Goal: Task Accomplishment & Management: Manage account settings

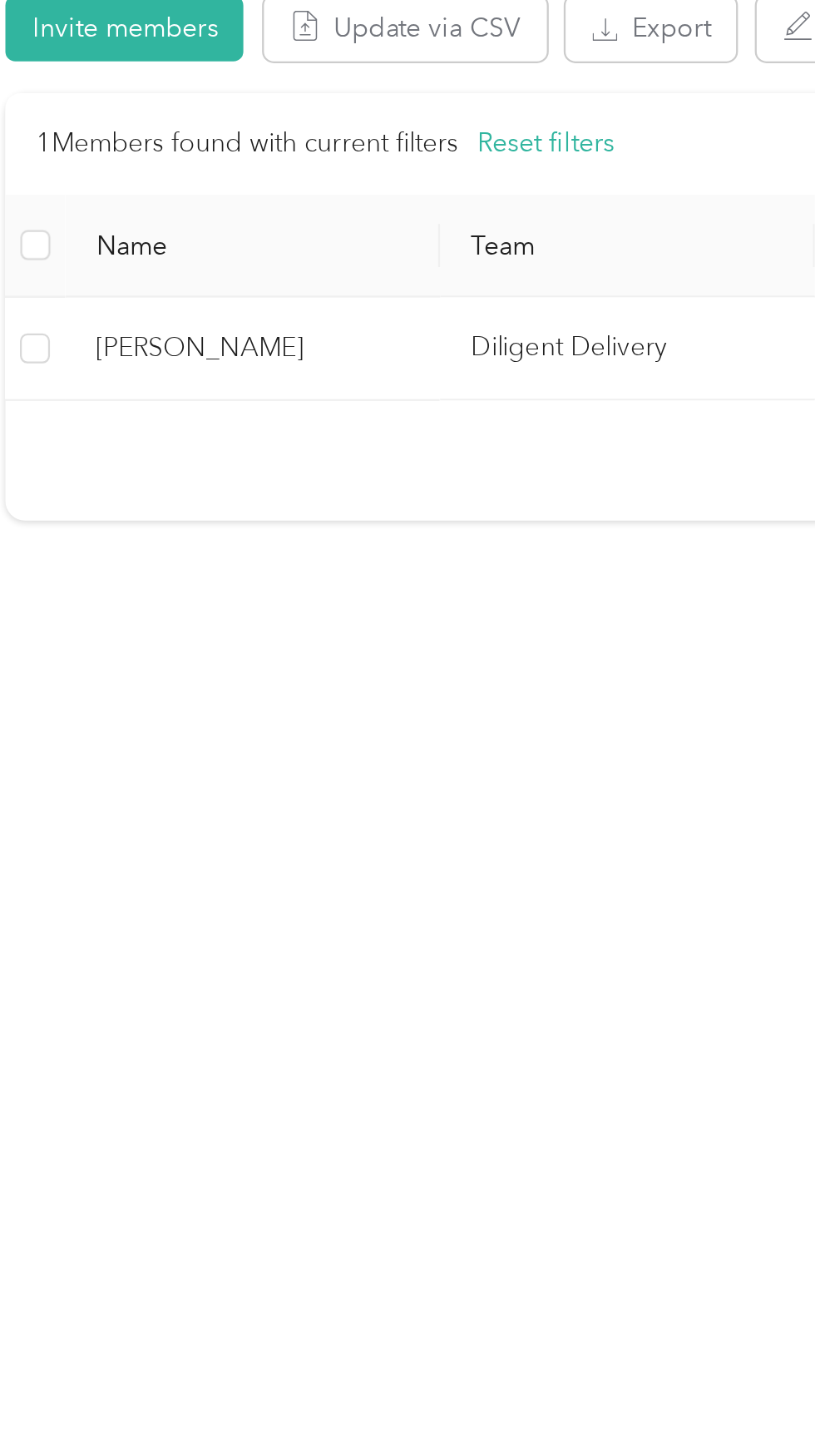
click at [210, 576] on td "[PERSON_NAME]" at bounding box center [180, 557] width 166 height 46
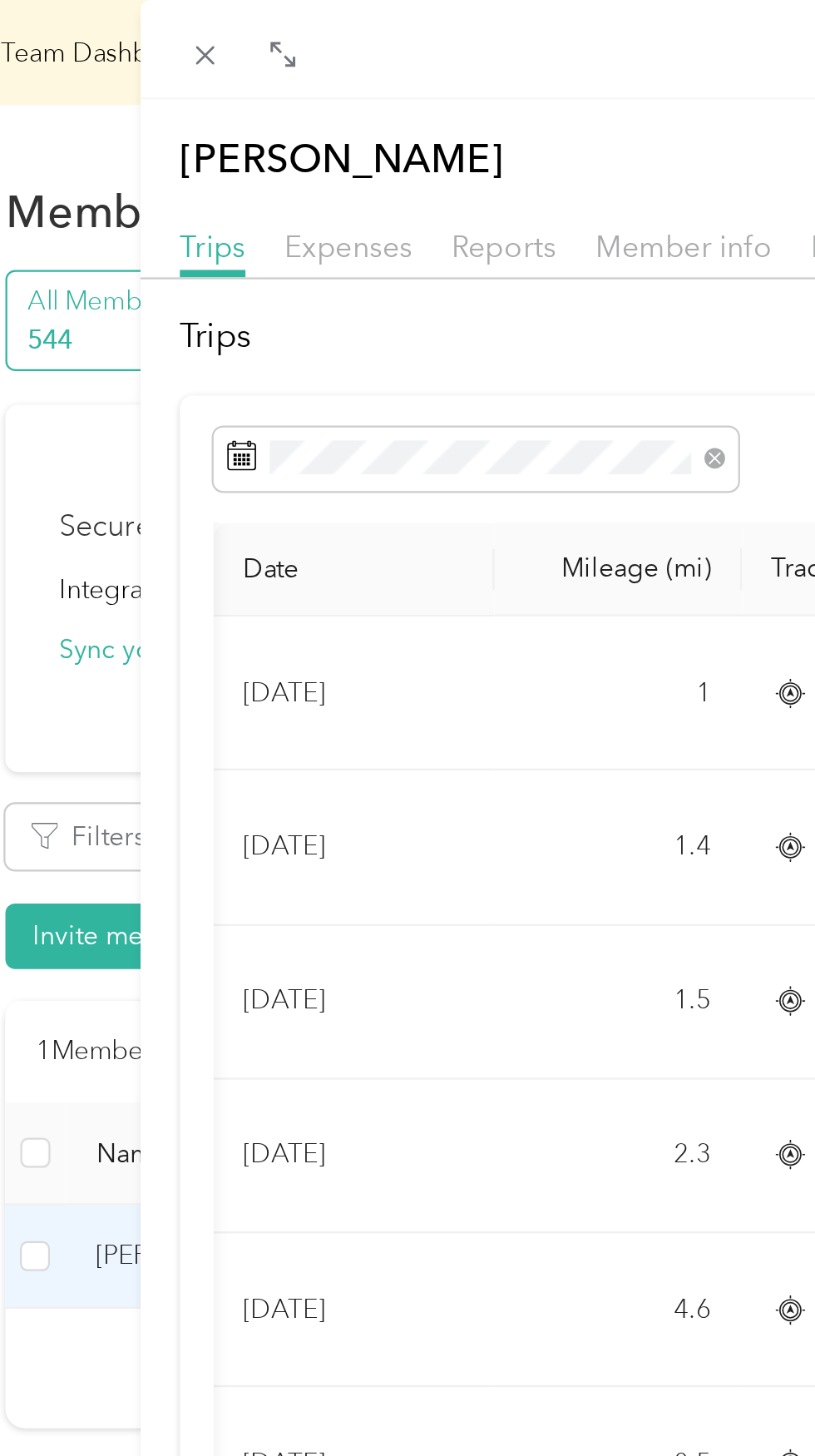
scroll to position [0, 99]
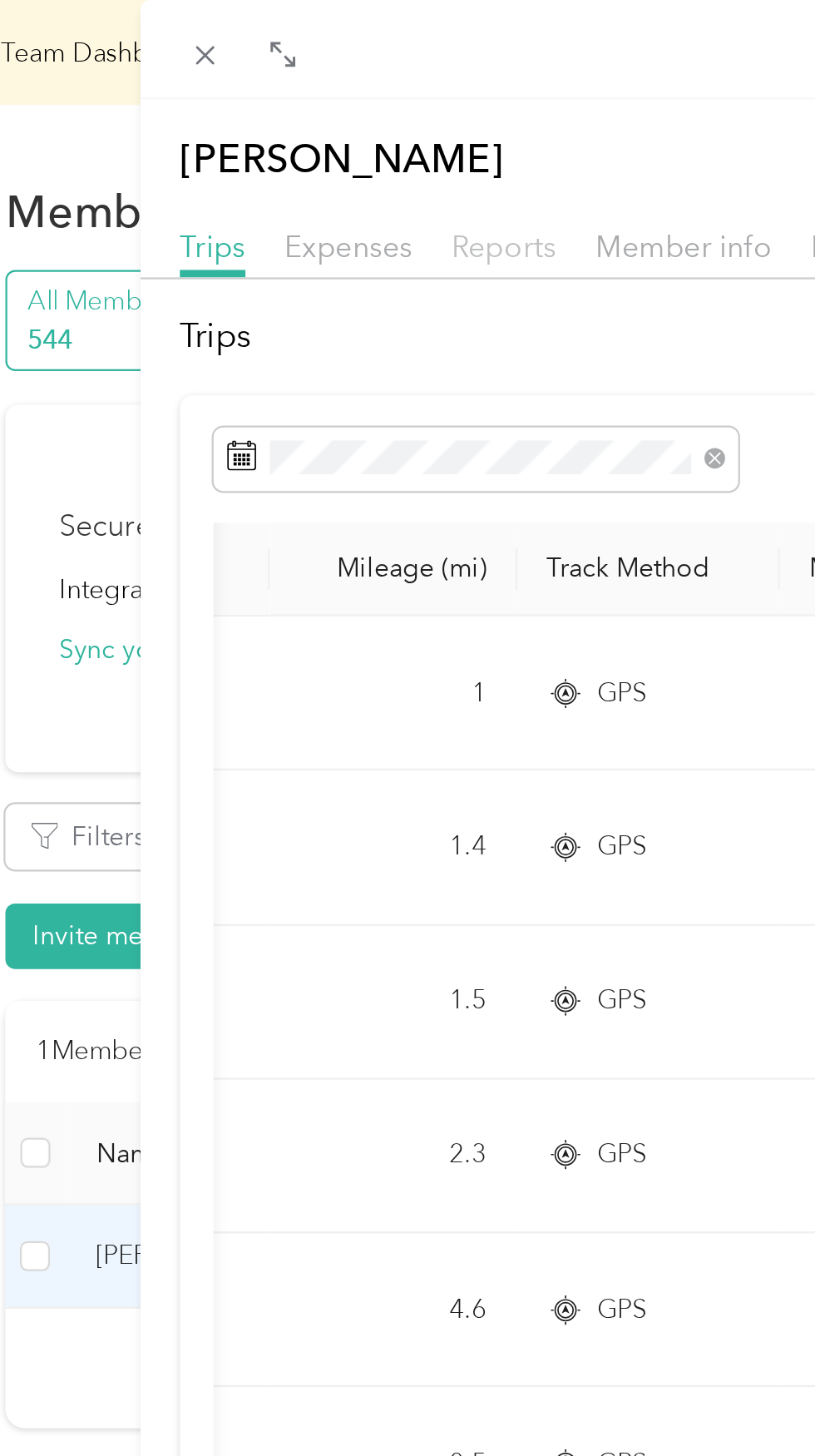
click at [298, 112] on span "Reports" at bounding box center [292, 109] width 46 height 16
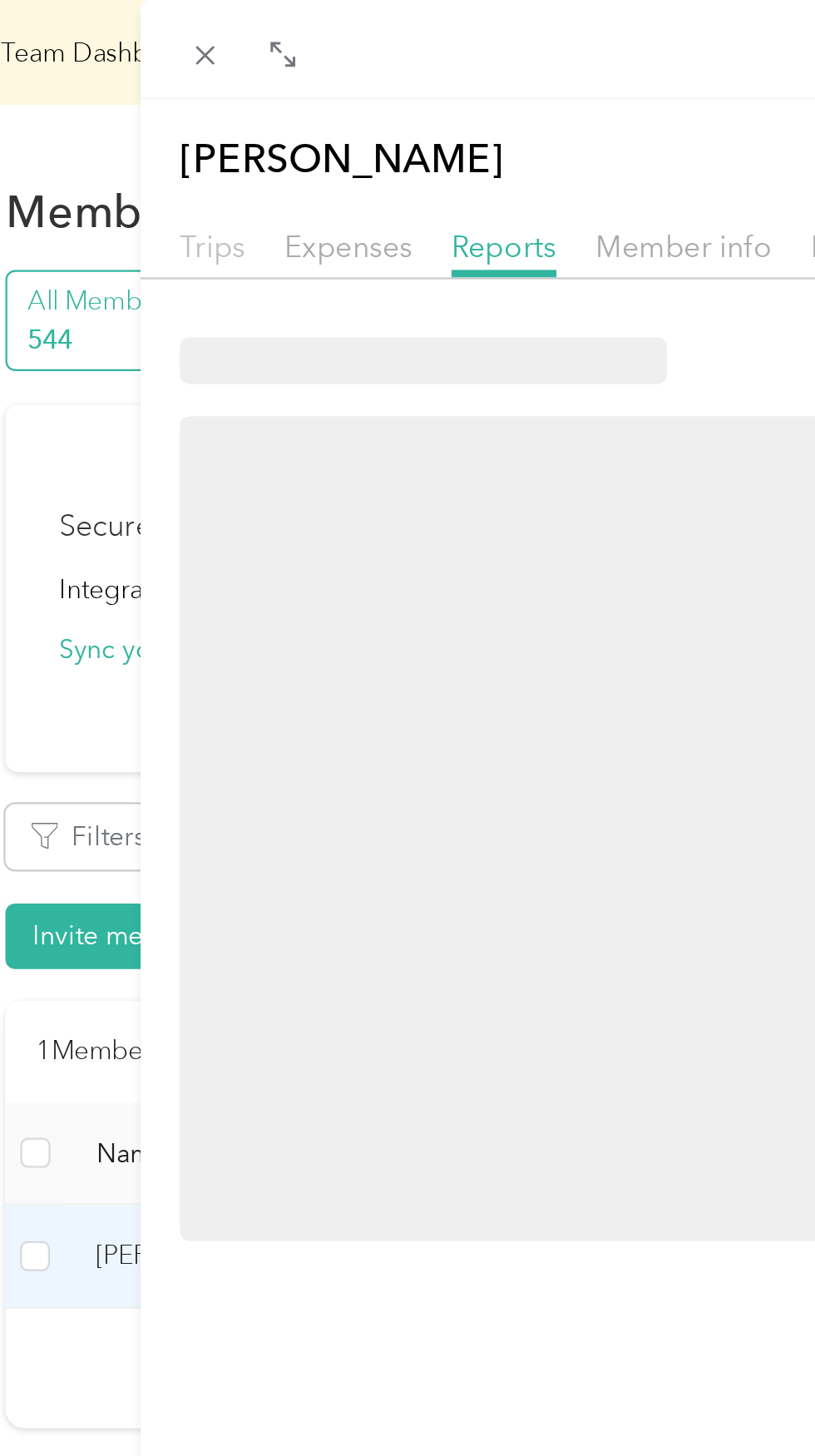
click at [157, 113] on span "Trips" at bounding box center [162, 109] width 29 height 16
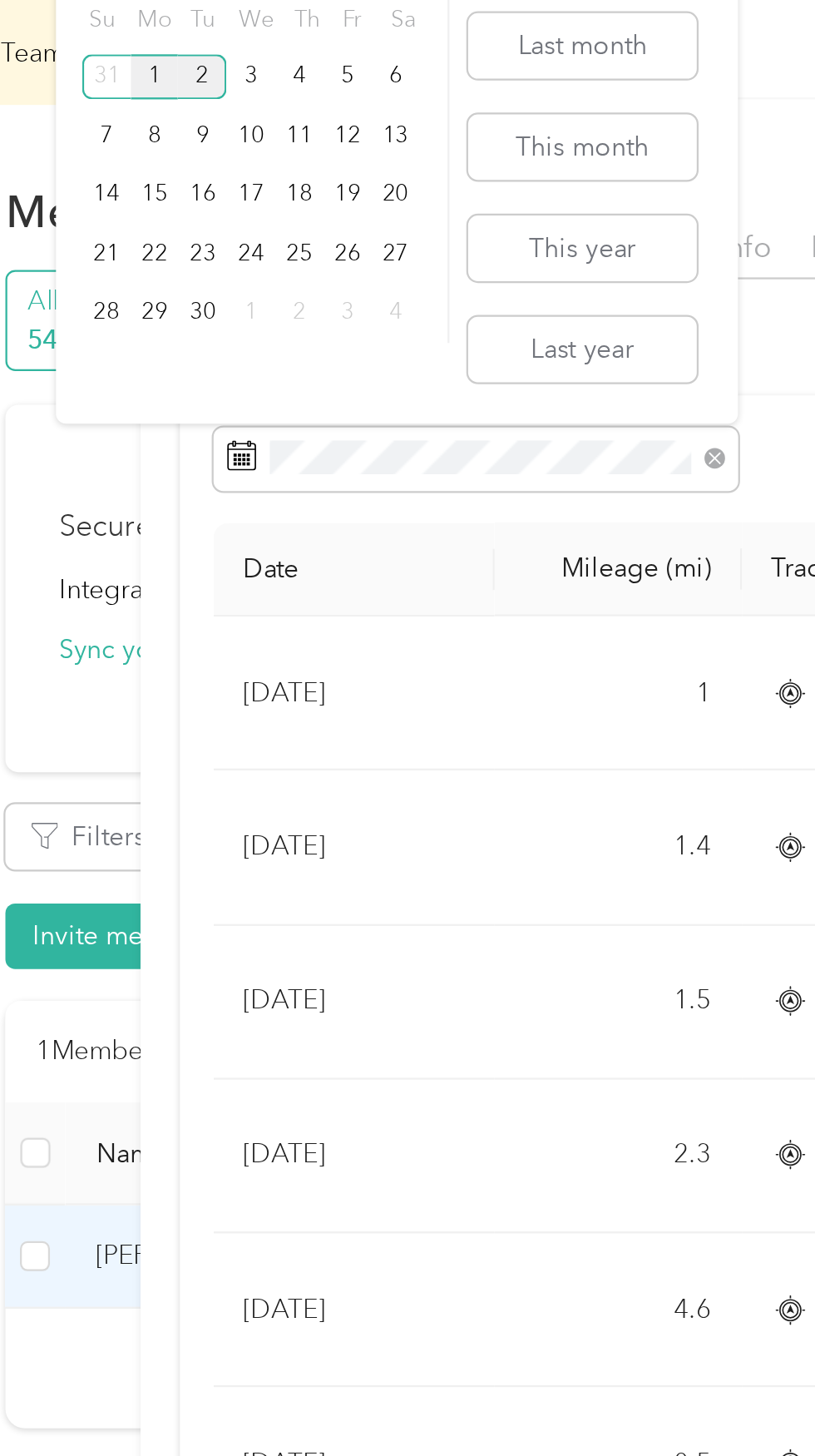
click at [137, 35] on div "1" at bounding box center [137, 34] width 21 height 20
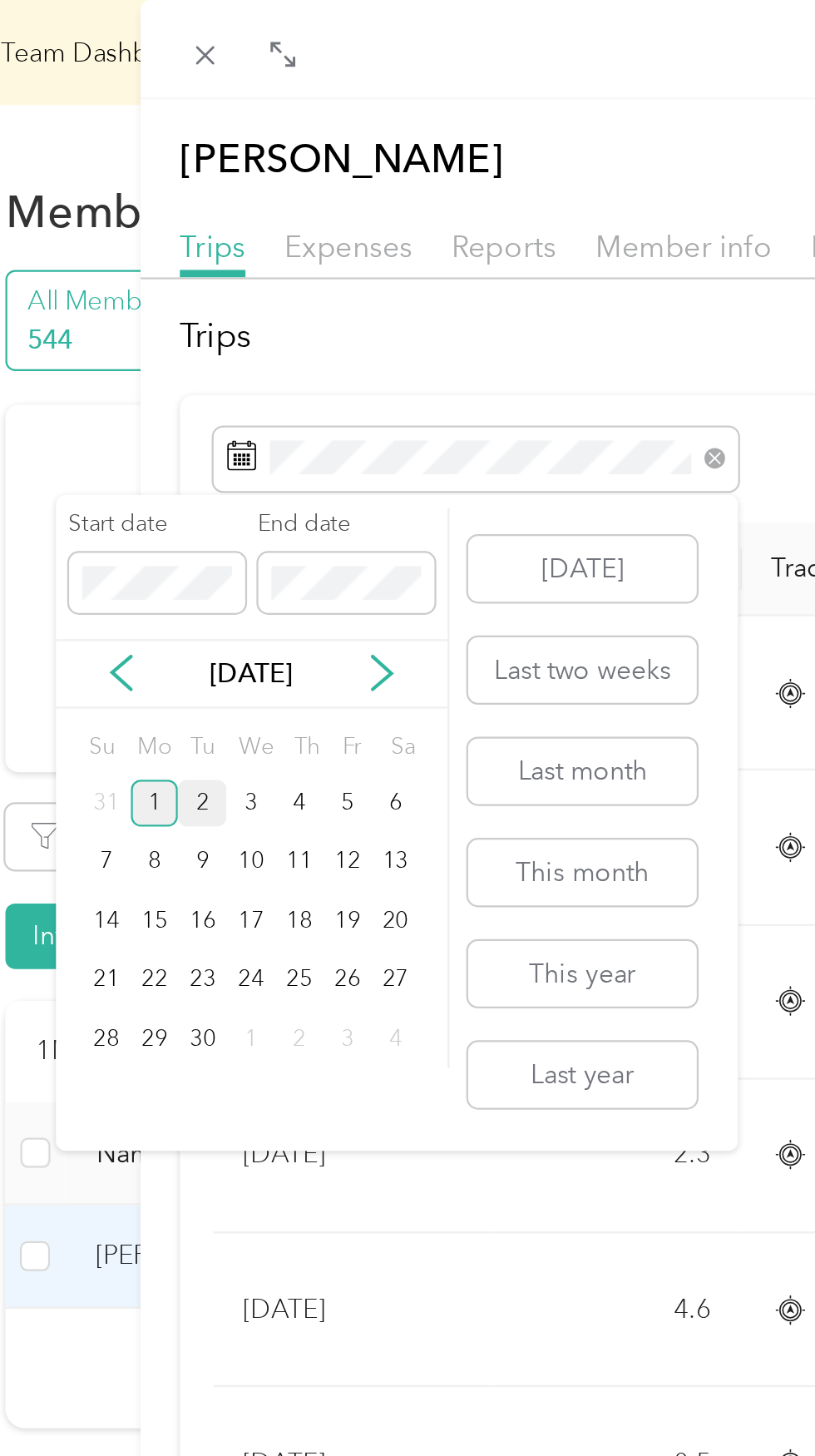
click at [138, 359] on div "1" at bounding box center [137, 356] width 21 height 20
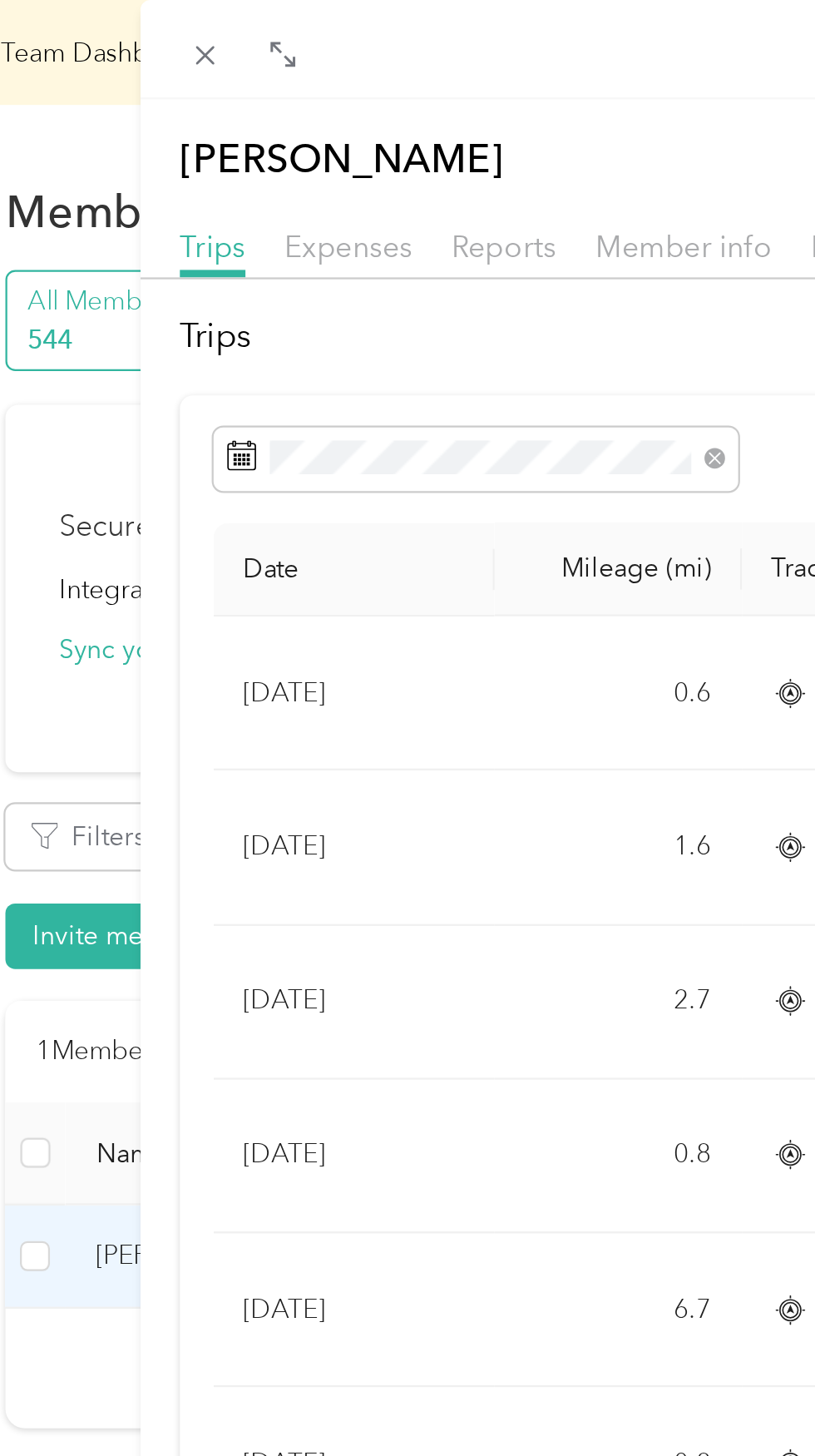
click at [101, 203] on div "[PERSON_NAME] Archive Trips Expenses Reports Member info Program Rates Work hou…" at bounding box center [407, 728] width 815 height 1456
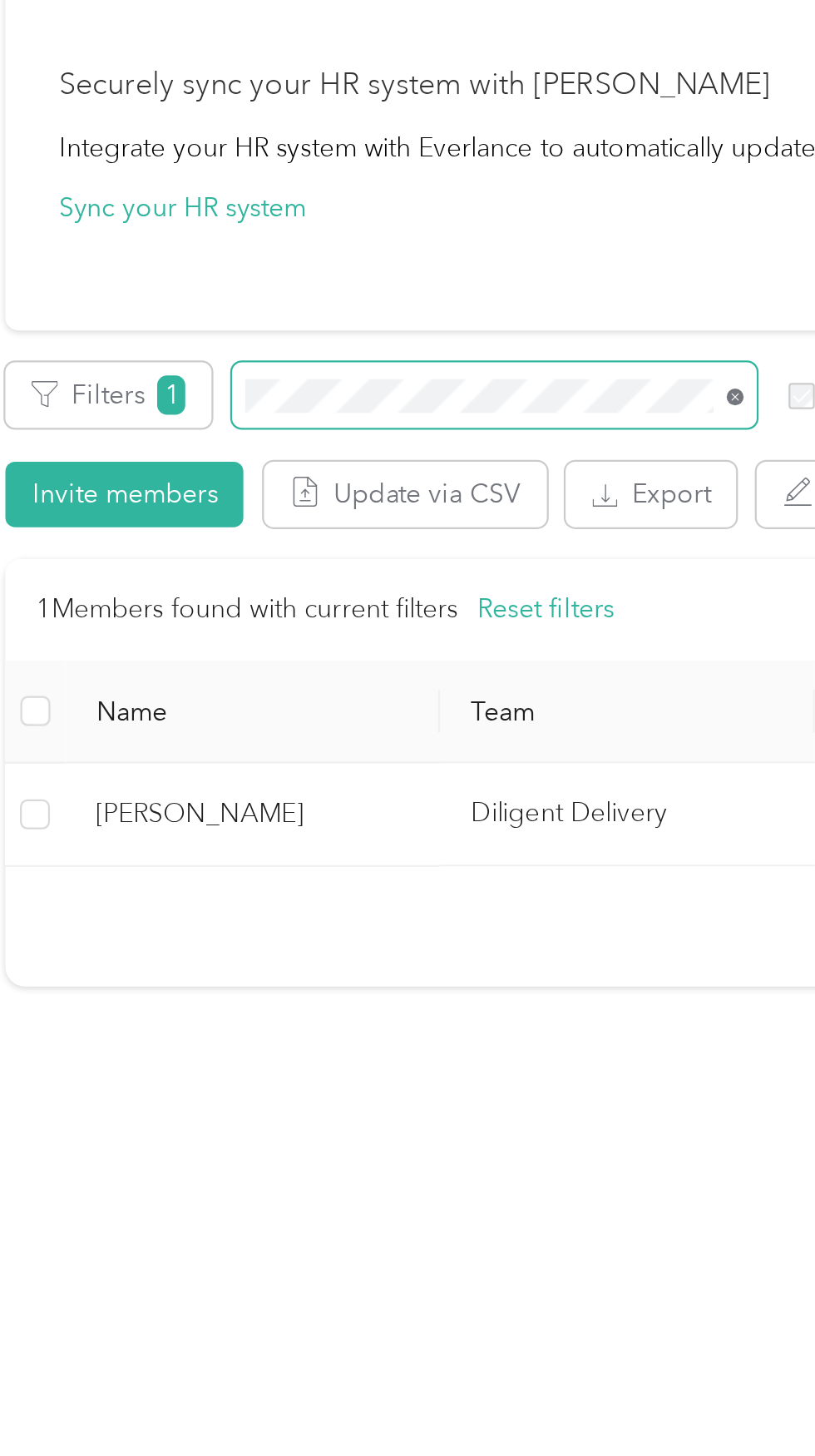
click at [393, 372] on icon at bounding box center [395, 373] width 4 height 4
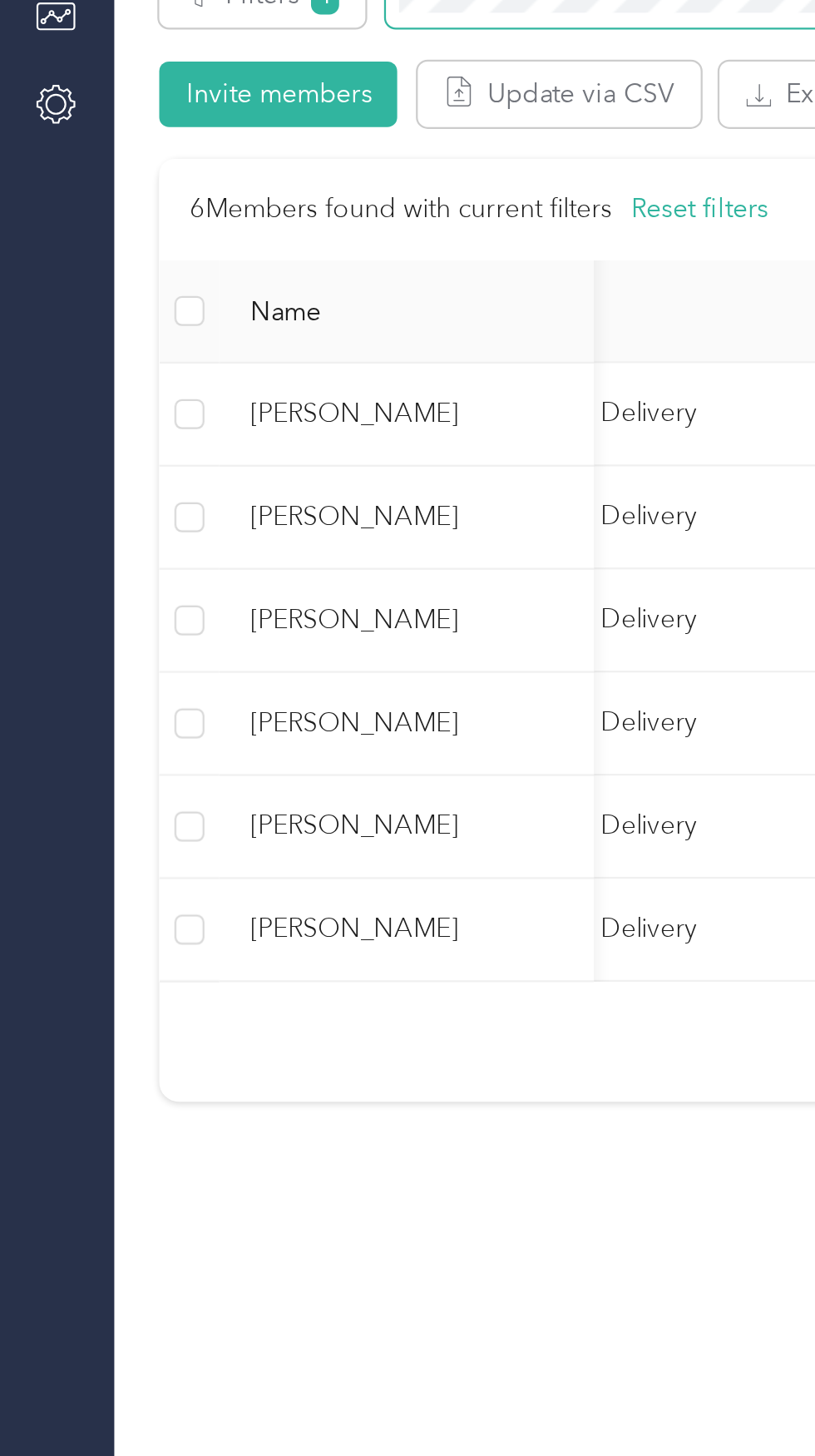
scroll to position [0, 72]
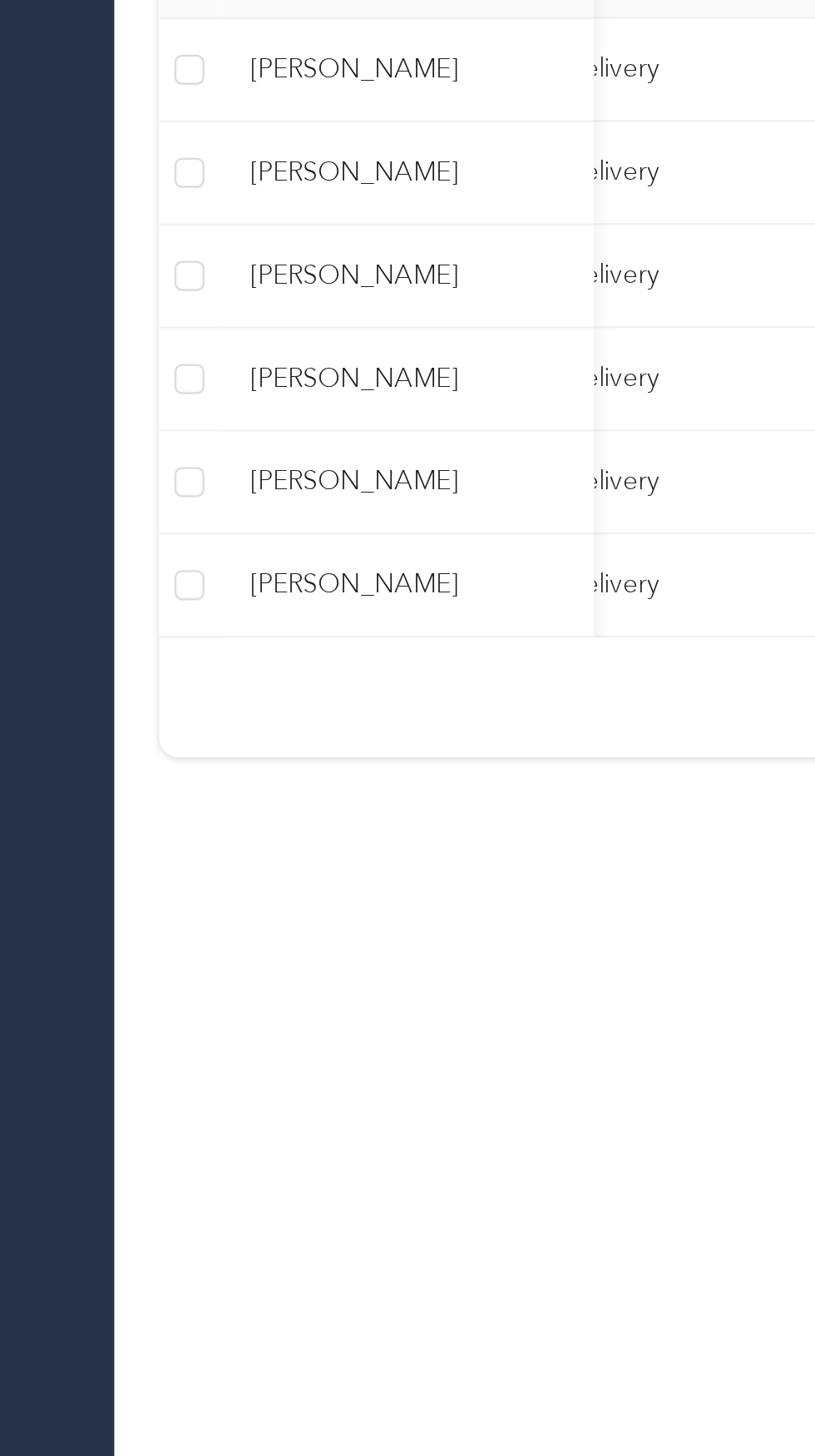
click at [204, 621] on td "[PERSON_NAME]" at bounding box center [180, 603] width 166 height 46
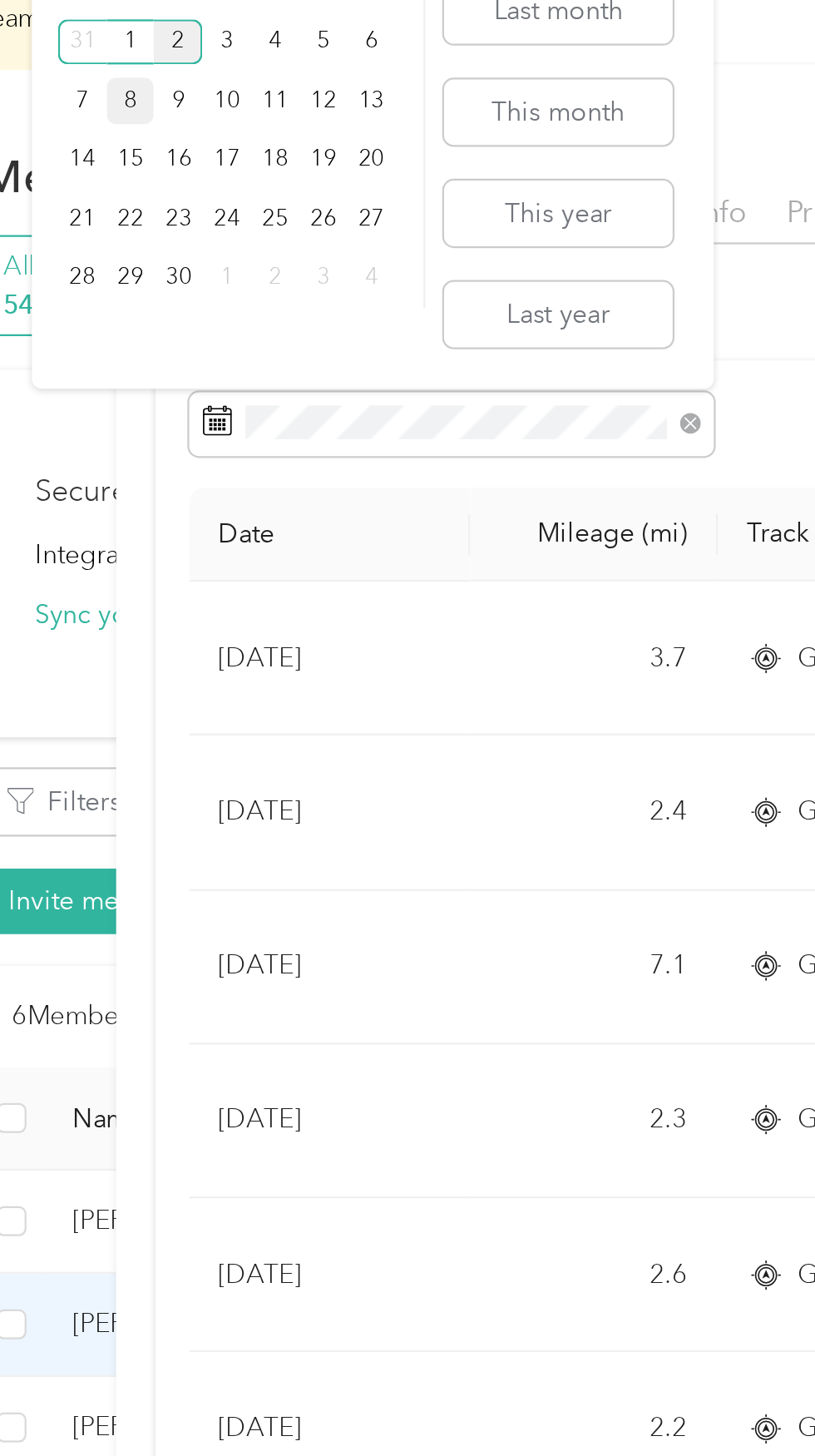
click at [137, 59] on div "8" at bounding box center [137, 60] width 21 height 20
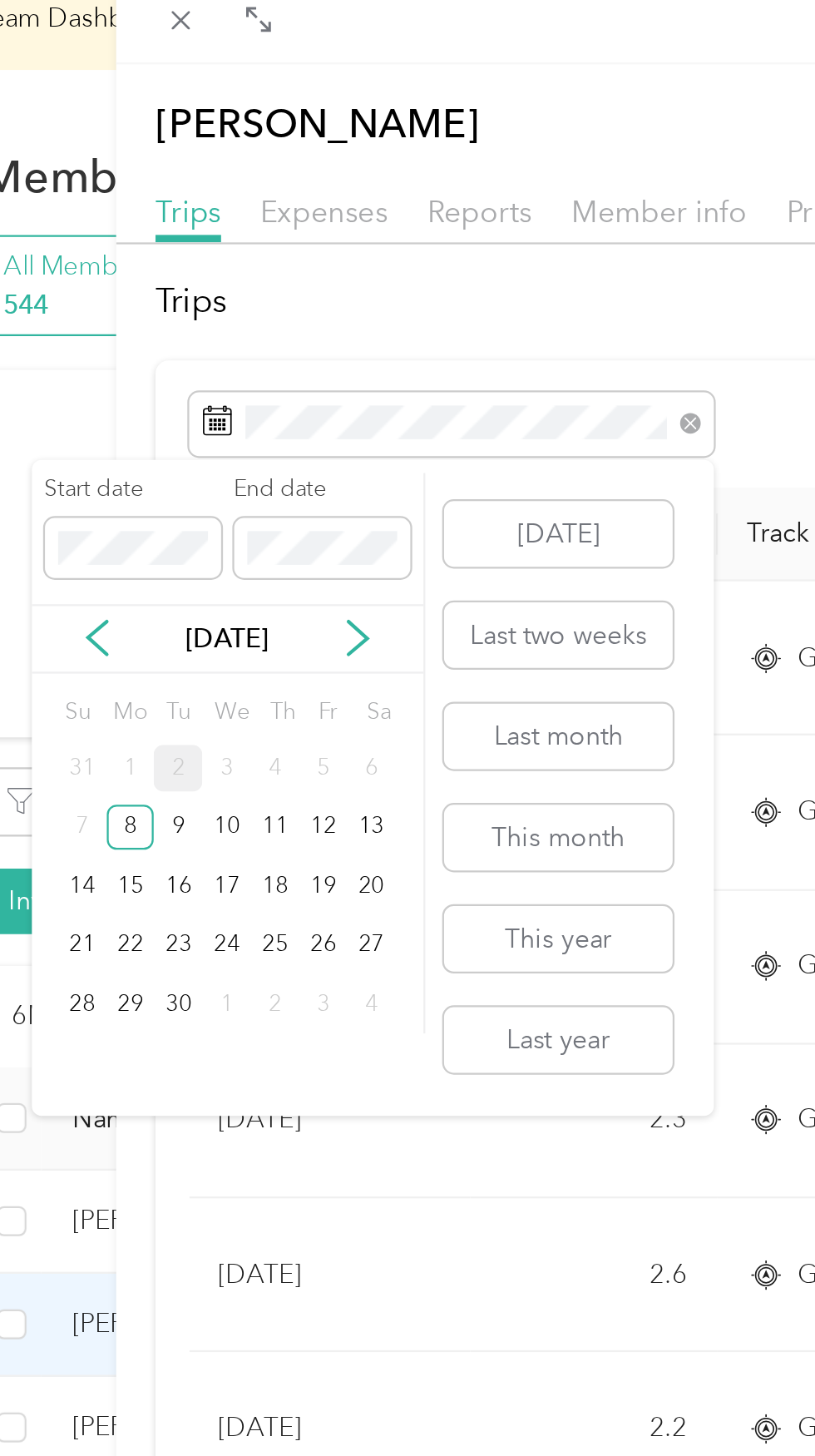
click at [137, 356] on div "1" at bounding box center [137, 356] width 21 height 20
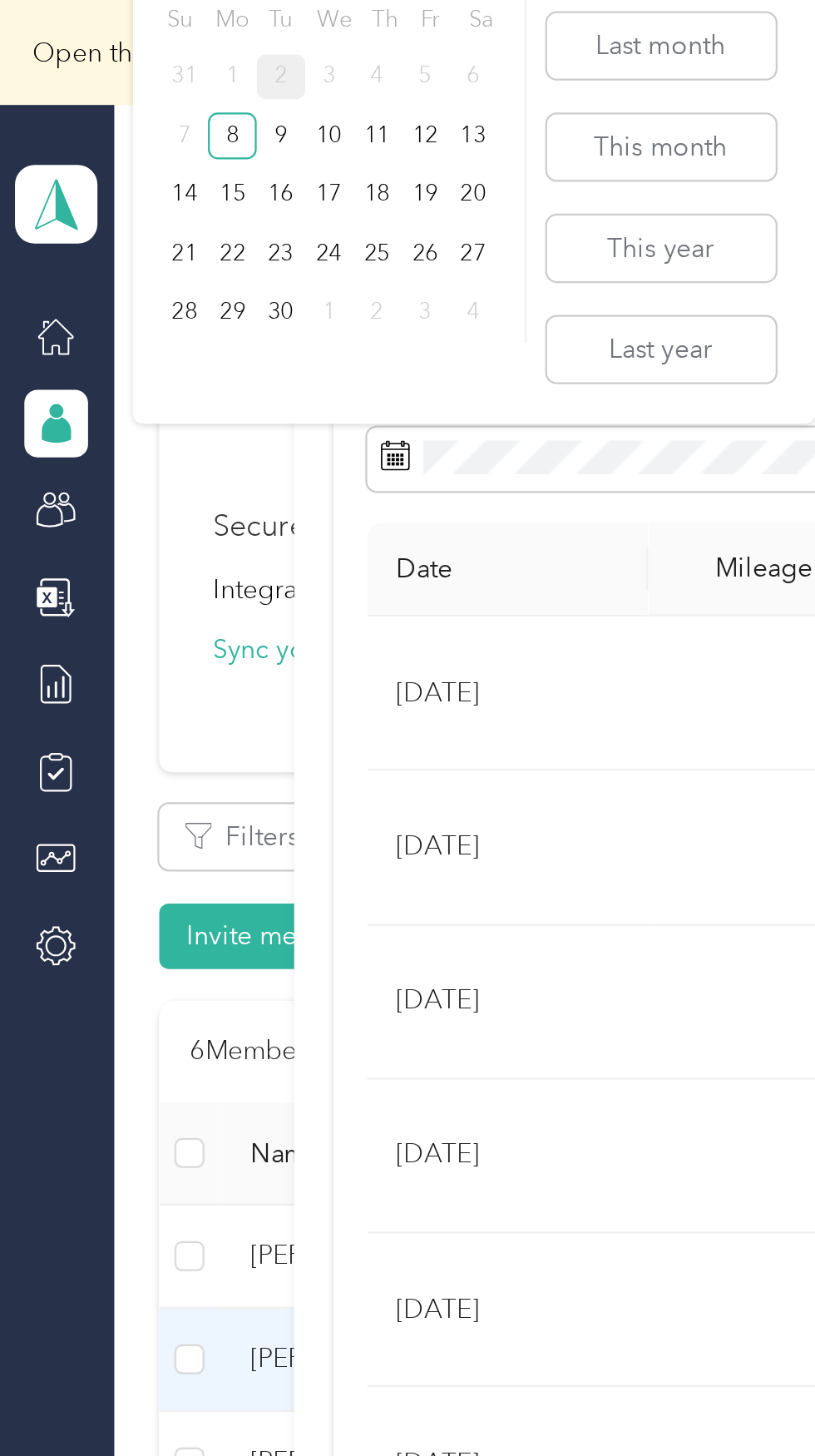
click at [99, 34] on div "1" at bounding box center [102, 34] width 21 height 20
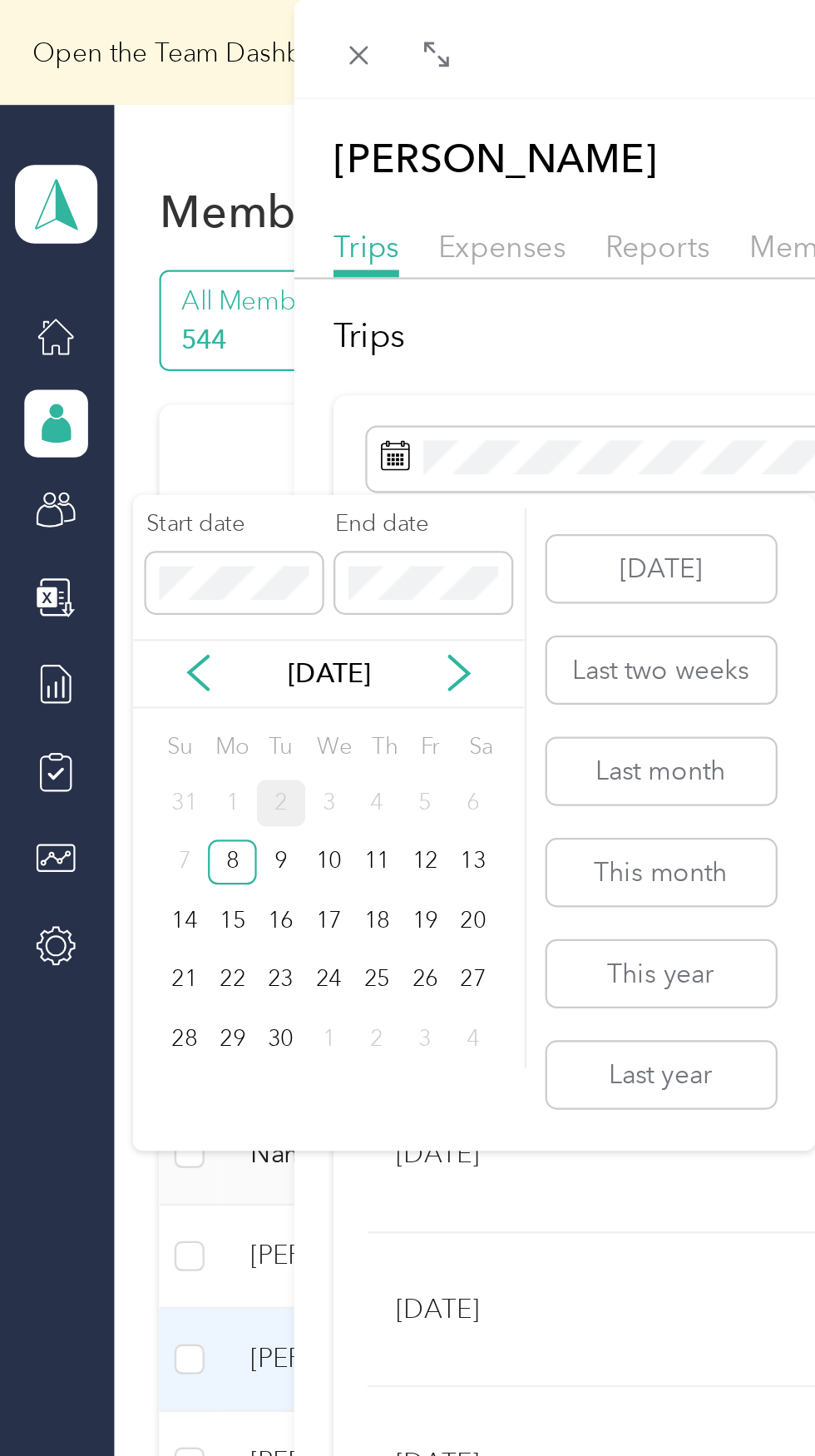
click at [102, 356] on div "1" at bounding box center [102, 356] width 21 height 20
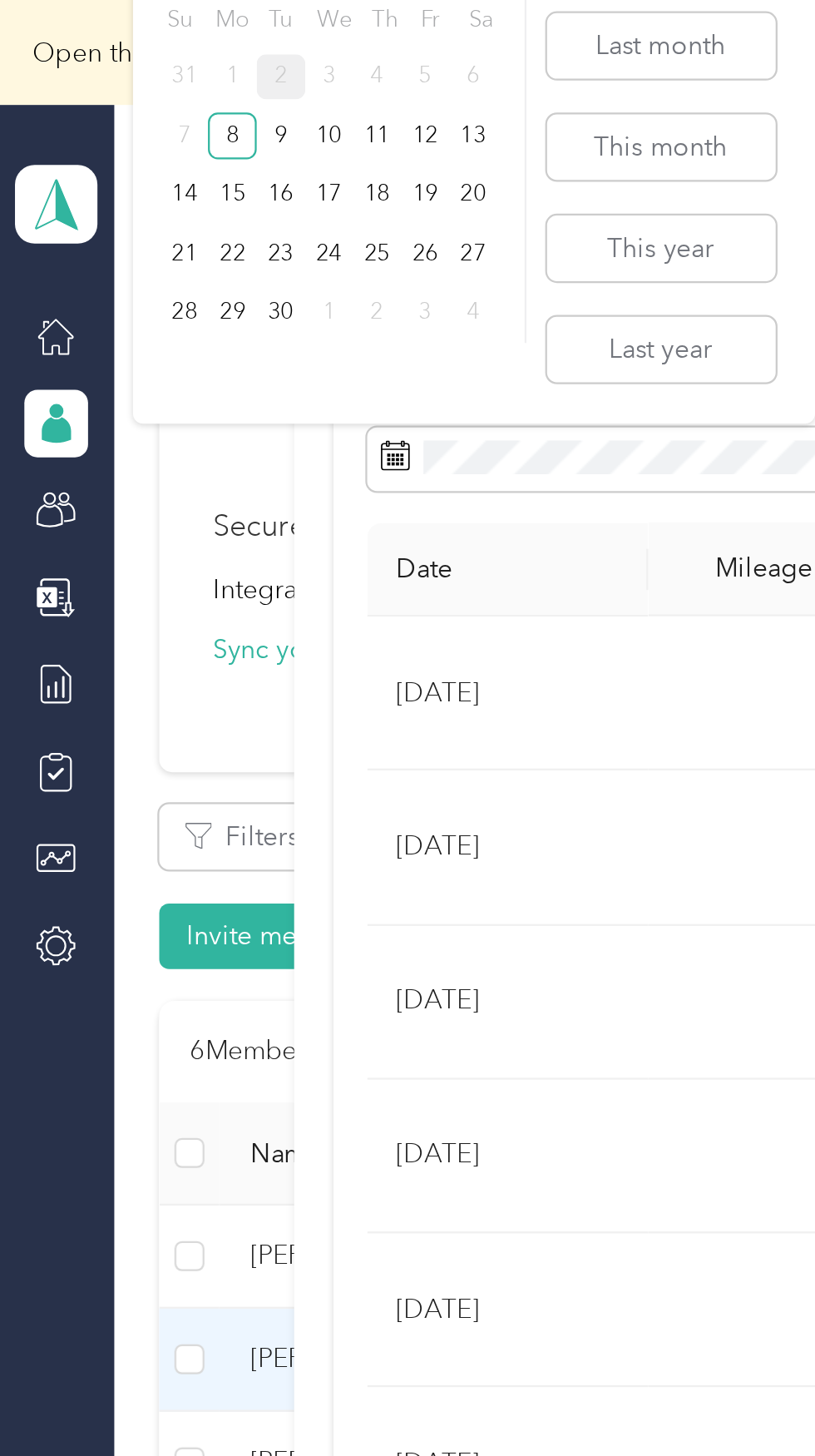
click at [103, 35] on div "1" at bounding box center [102, 34] width 21 height 20
click at [193, 236] on th "Date" at bounding box center [225, 253] width 125 height 42
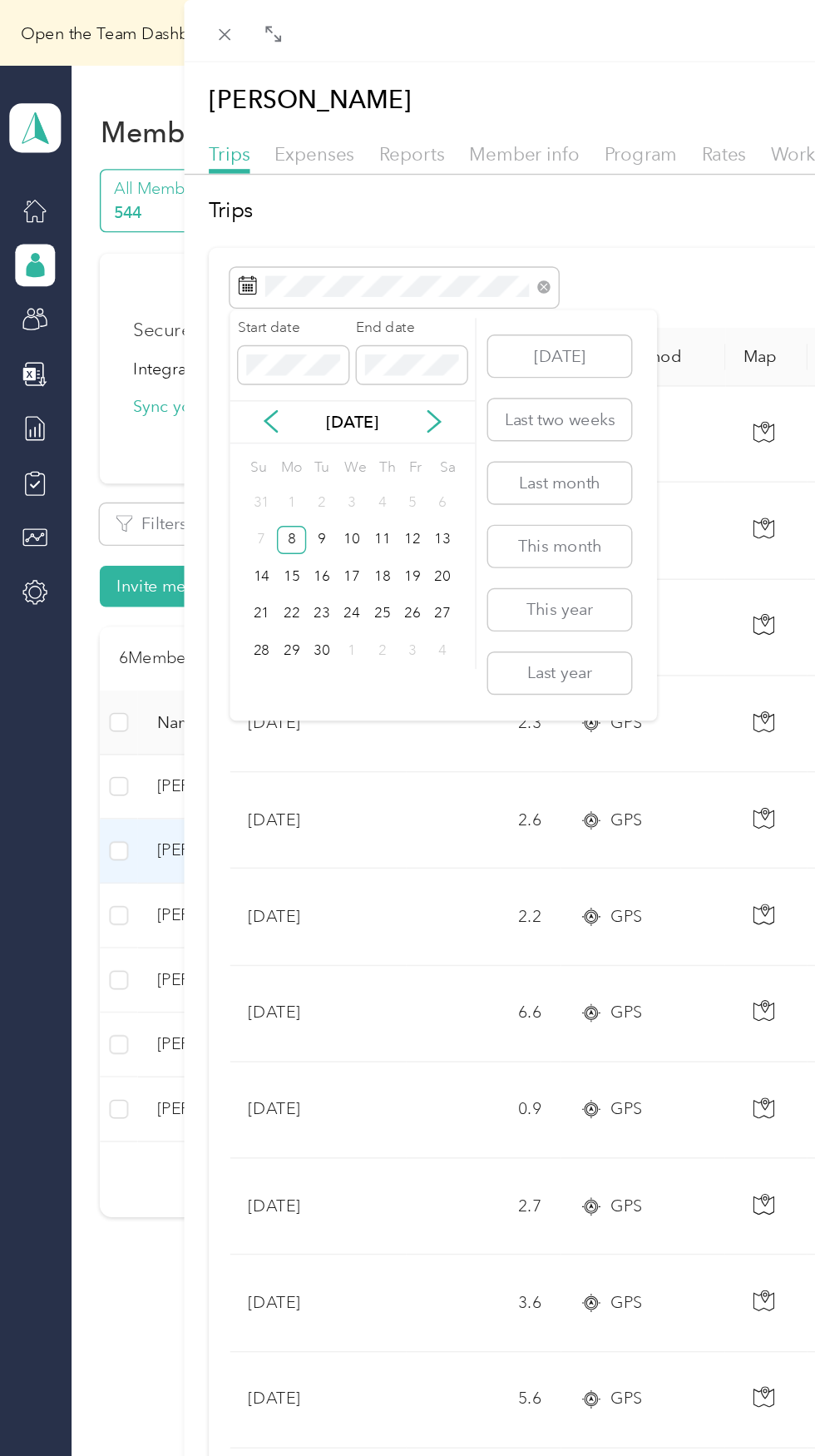
click at [228, 356] on div "2" at bounding box center [228, 356] width 21 height 20
click at [211, 354] on div "1" at bounding box center [206, 356] width 21 height 20
click at [191, 304] on icon at bounding box center [192, 298] width 17 height 17
click at [312, 298] on icon at bounding box center [308, 299] width 8 height 15
